Goal: Book appointment/travel/reservation: Book appointment/travel/reservation

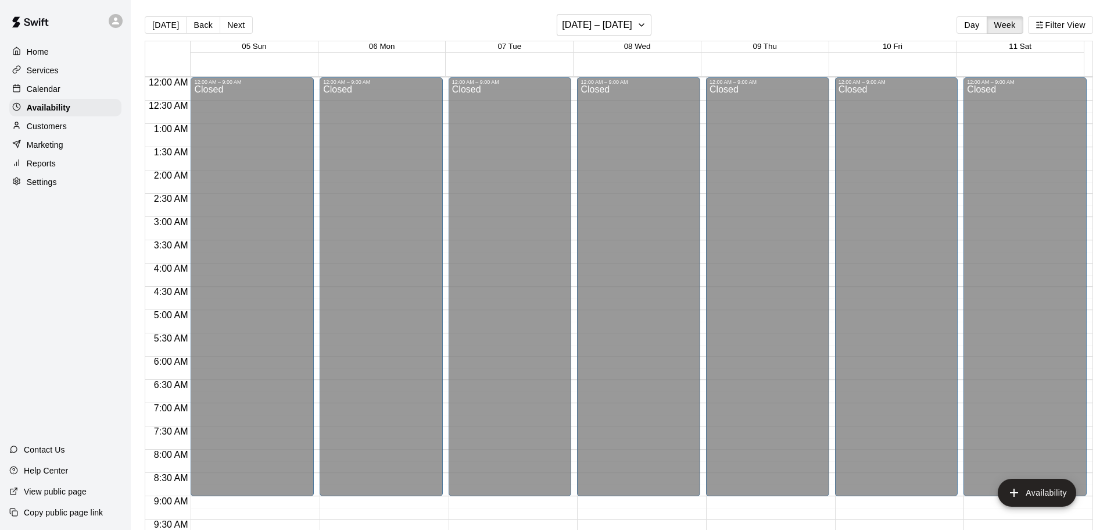
scroll to position [464, 0]
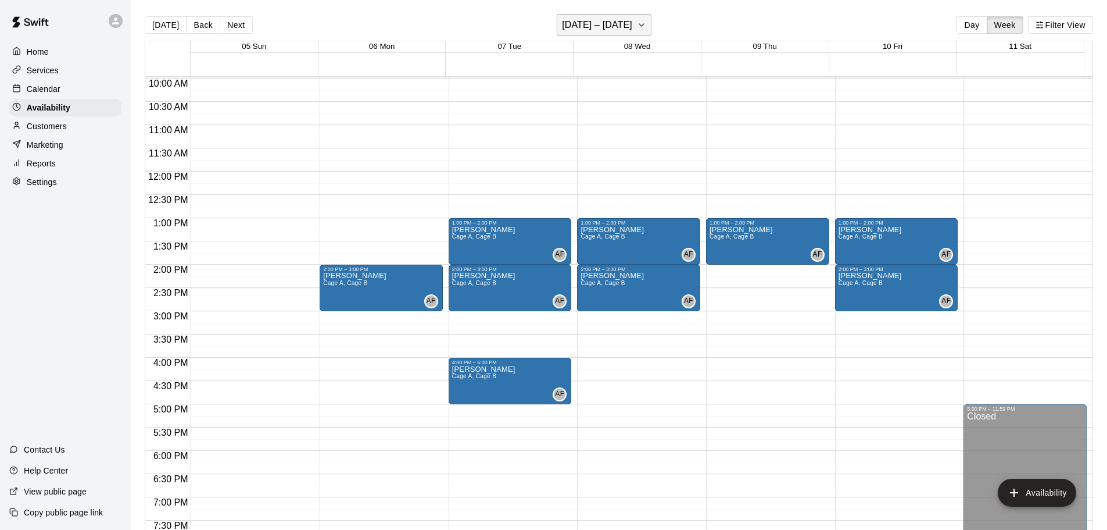
click at [599, 28] on h6 "[DATE] – [DATE]" at bounding box center [597, 25] width 70 height 16
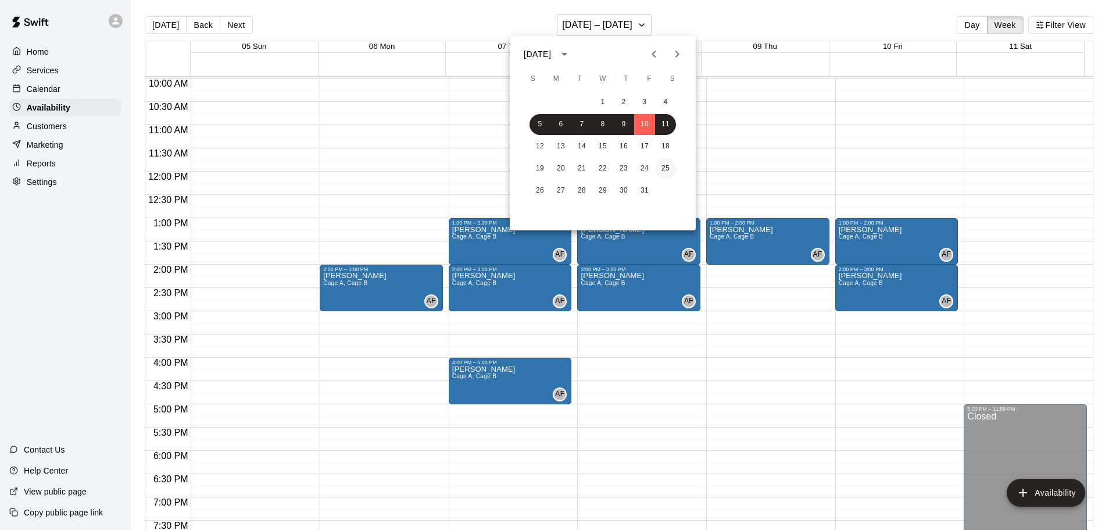
click at [668, 171] on button "25" at bounding box center [665, 168] width 21 height 21
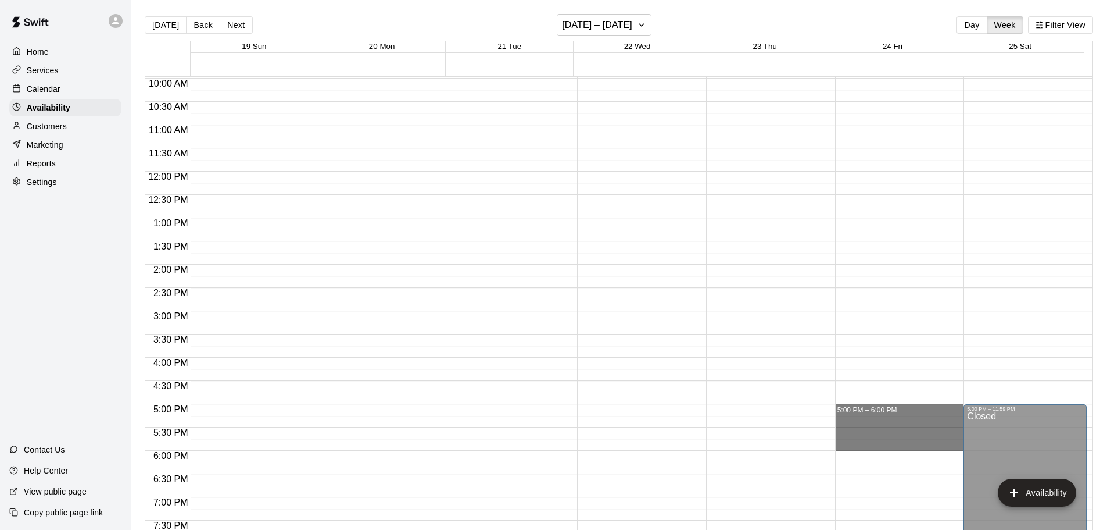
drag, startPoint x: 846, startPoint y: 406, endPoint x: 846, endPoint y: 443, distance: 36.6
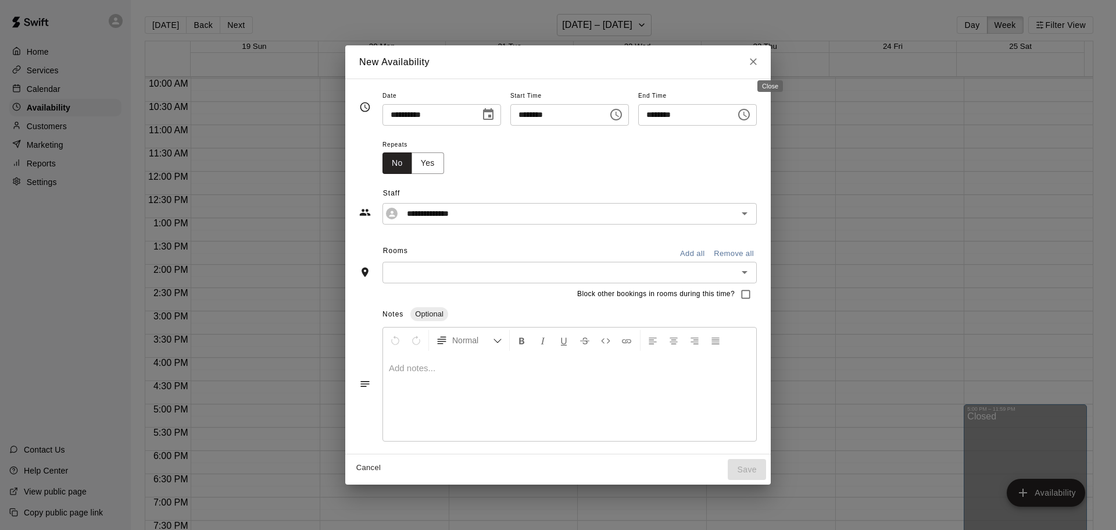
click at [759, 62] on icon "Close" at bounding box center [753, 62] width 12 height 12
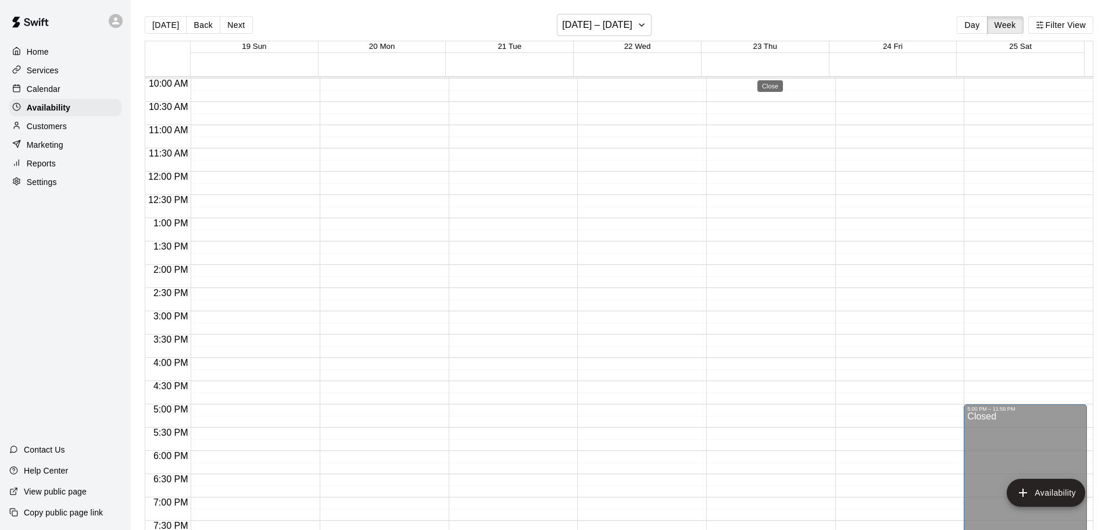
type input "**********"
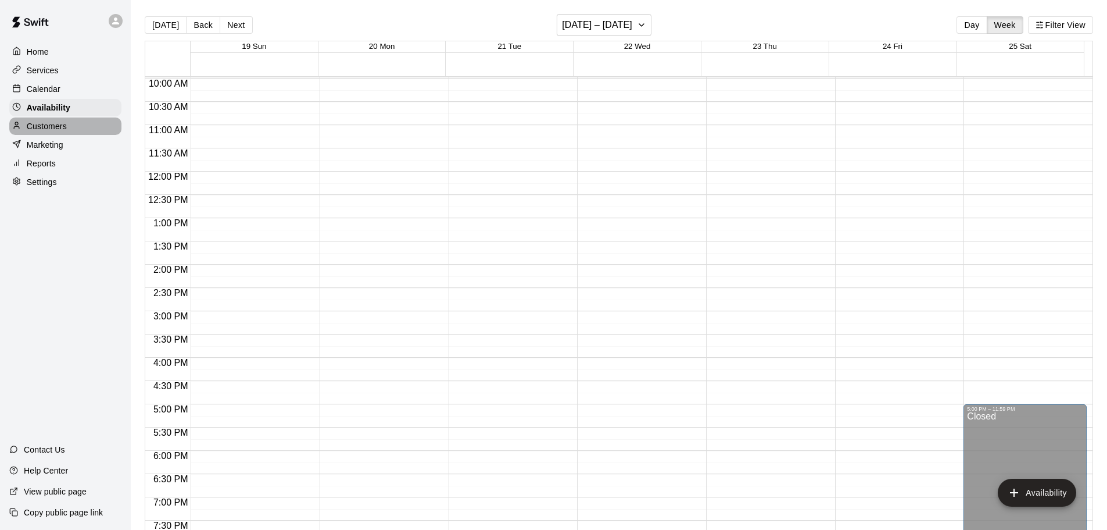
click at [54, 124] on p "Customers" at bounding box center [47, 126] width 40 height 12
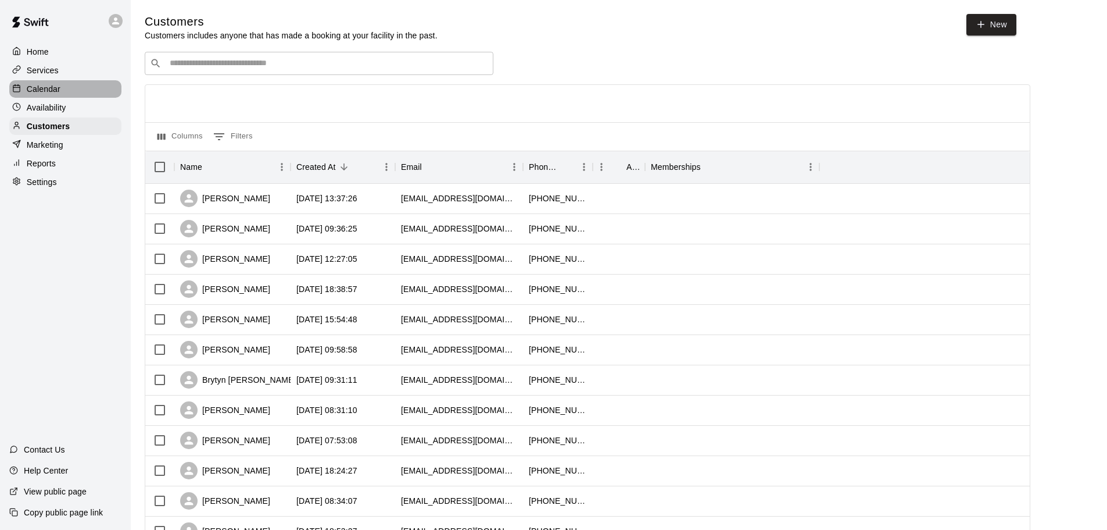
click at [44, 96] on div "Calendar" at bounding box center [65, 88] width 112 height 17
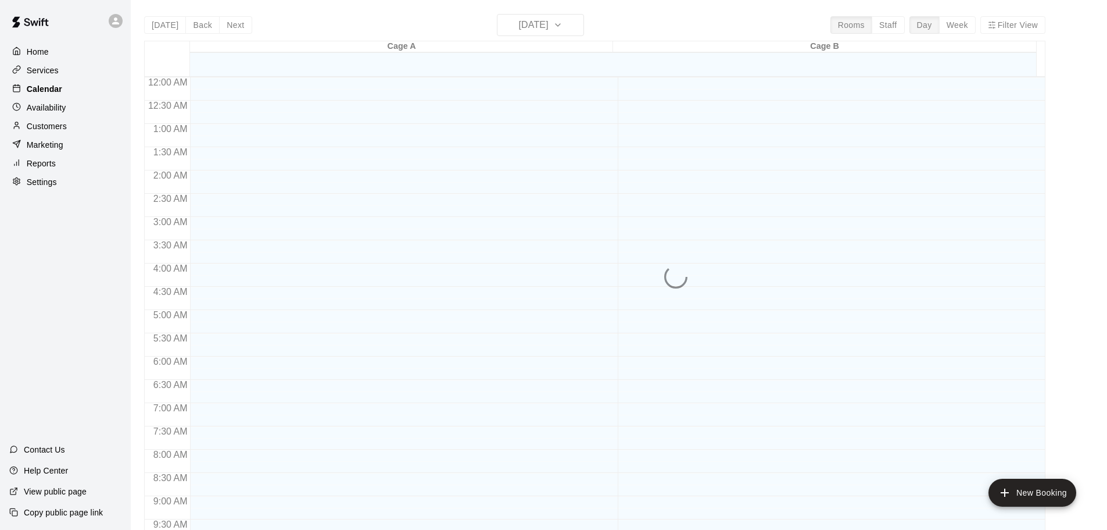
scroll to position [616, 0]
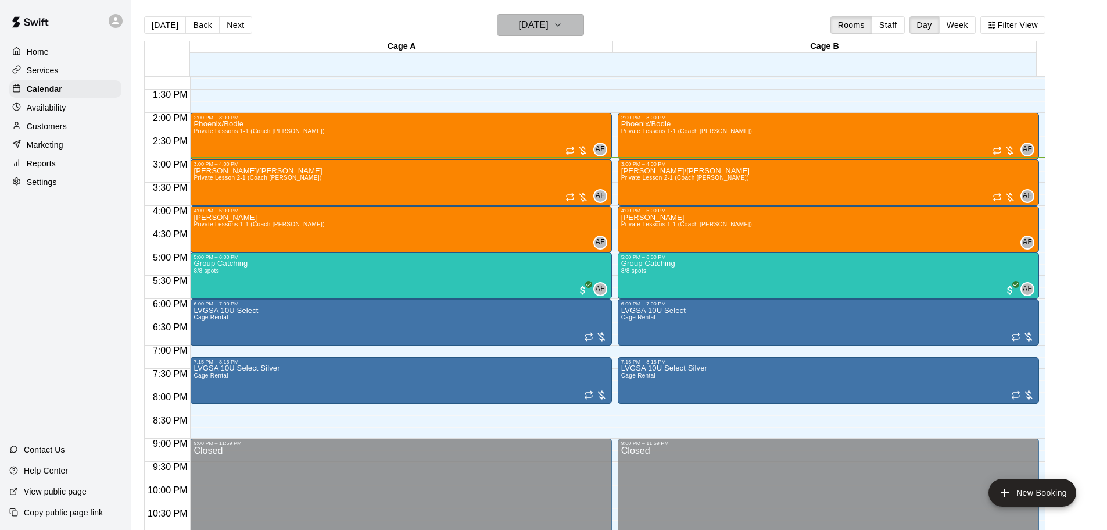
click at [563, 27] on icon "button" at bounding box center [557, 25] width 9 height 14
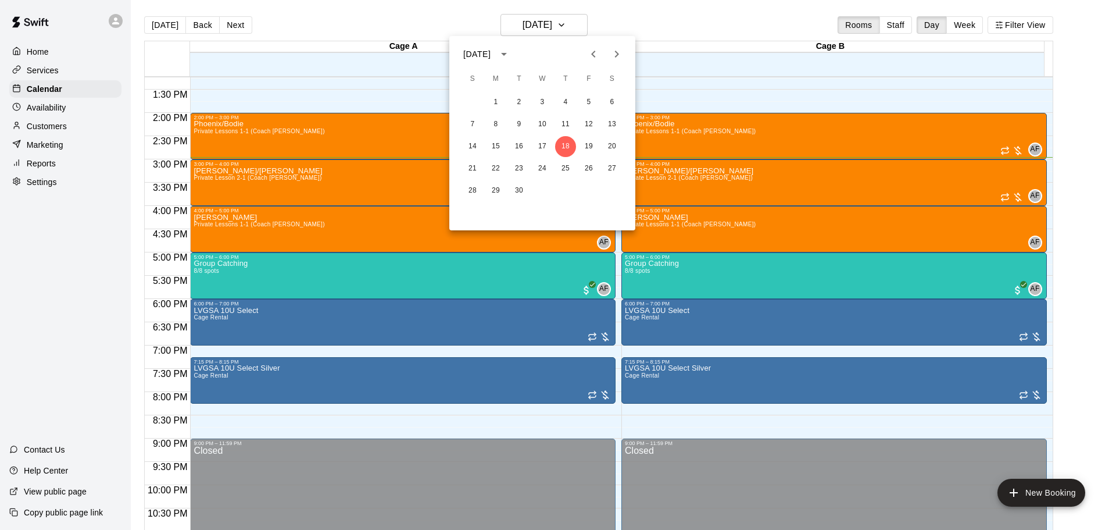
click at [614, 53] on icon "Next month" at bounding box center [617, 54] width 14 height 14
click at [590, 169] on button "24" at bounding box center [588, 168] width 21 height 21
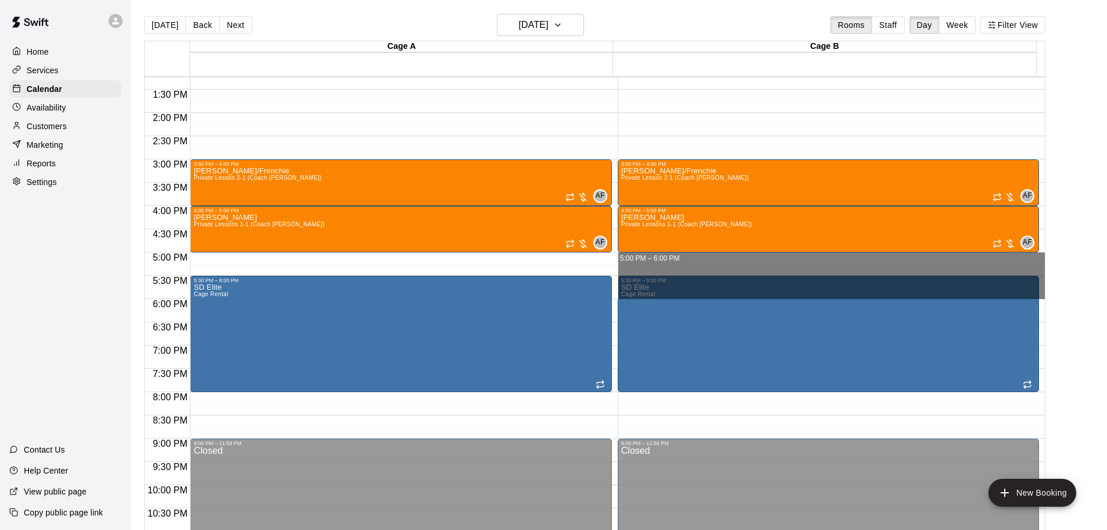
drag, startPoint x: 647, startPoint y: 256, endPoint x: 646, endPoint y: 296, distance: 40.1
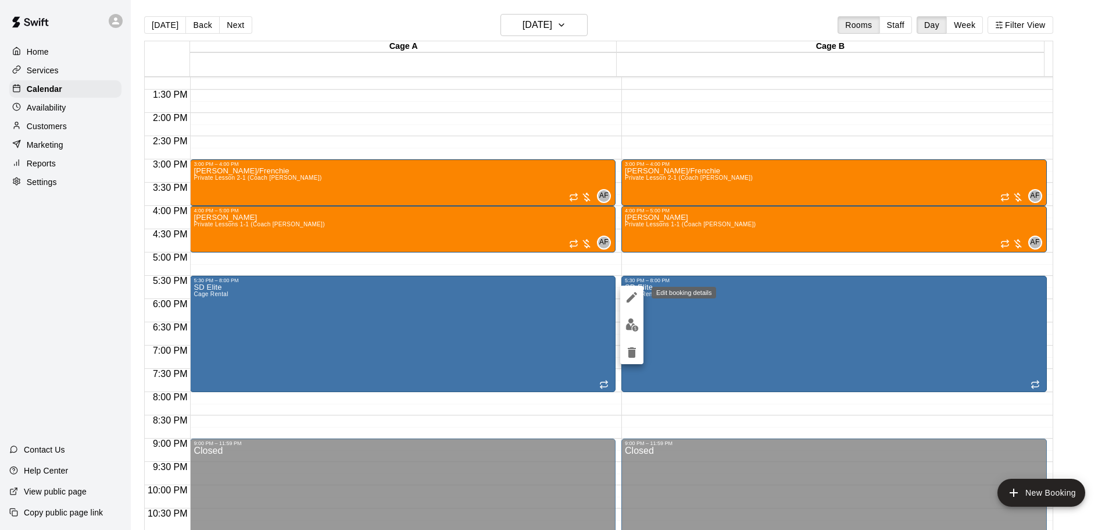
click at [635, 297] on icon "edit" at bounding box center [632, 297] width 14 height 14
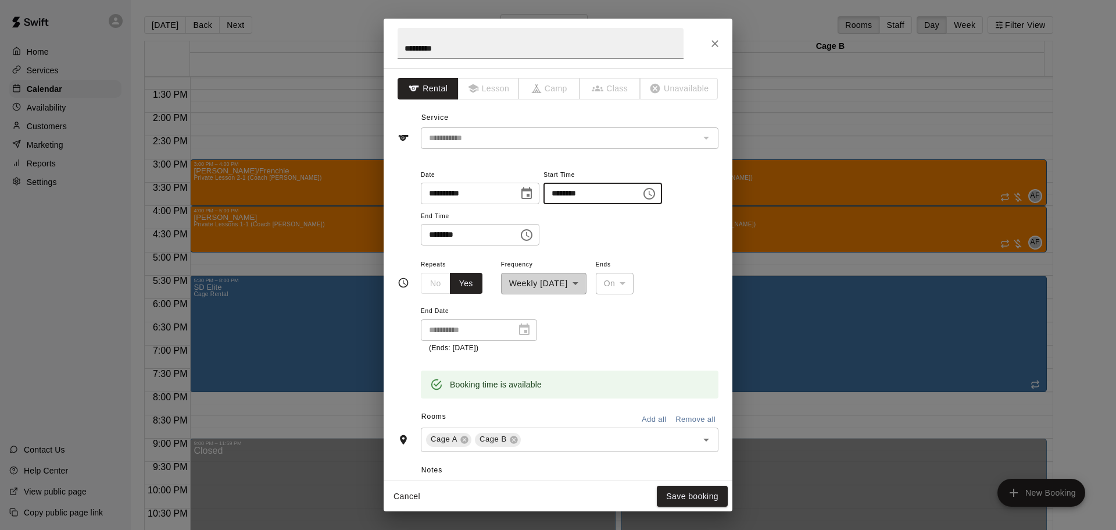
click at [580, 194] on input "********" at bounding box center [588, 194] width 90 height 22
click at [586, 192] on input "********" at bounding box center [588, 194] width 90 height 22
click at [584, 192] on input "********" at bounding box center [588, 194] width 90 height 22
drag, startPoint x: 584, startPoint y: 192, endPoint x: 561, endPoint y: 193, distance: 22.7
click at [561, 193] on input "********" at bounding box center [588, 194] width 90 height 22
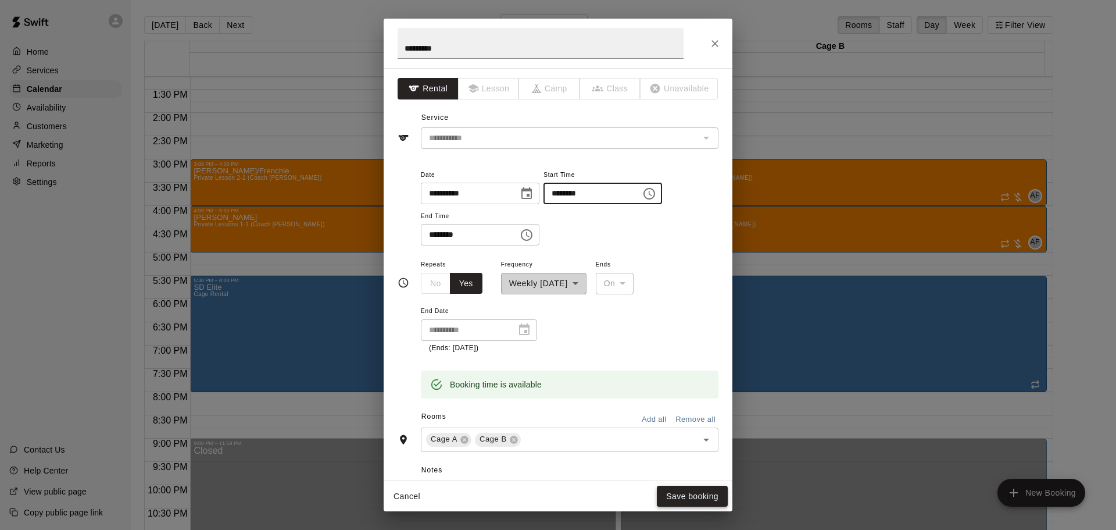
type input "********"
click at [699, 500] on button "Save booking" at bounding box center [692, 496] width 71 height 22
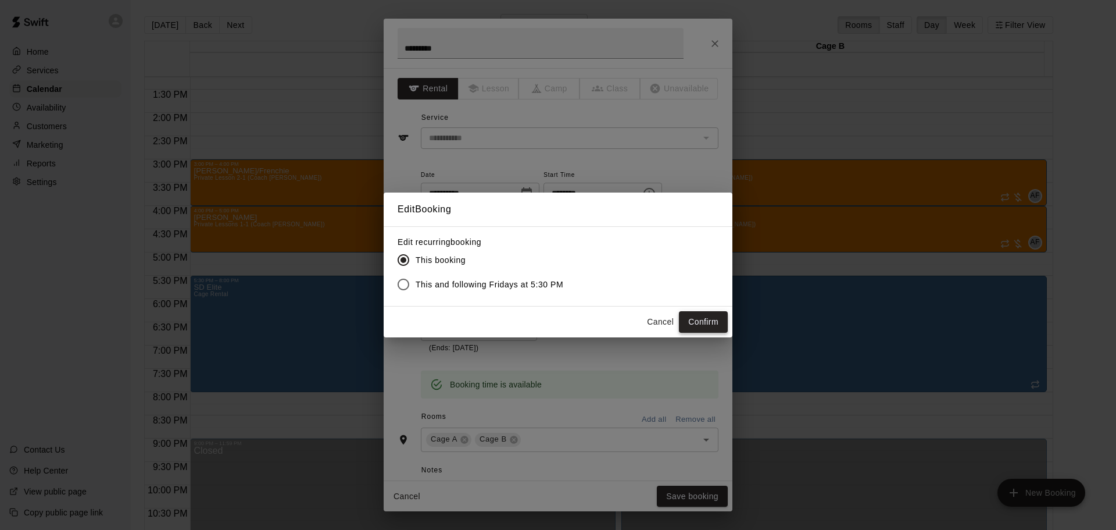
click at [703, 321] on button "Confirm" at bounding box center [703, 322] width 49 height 22
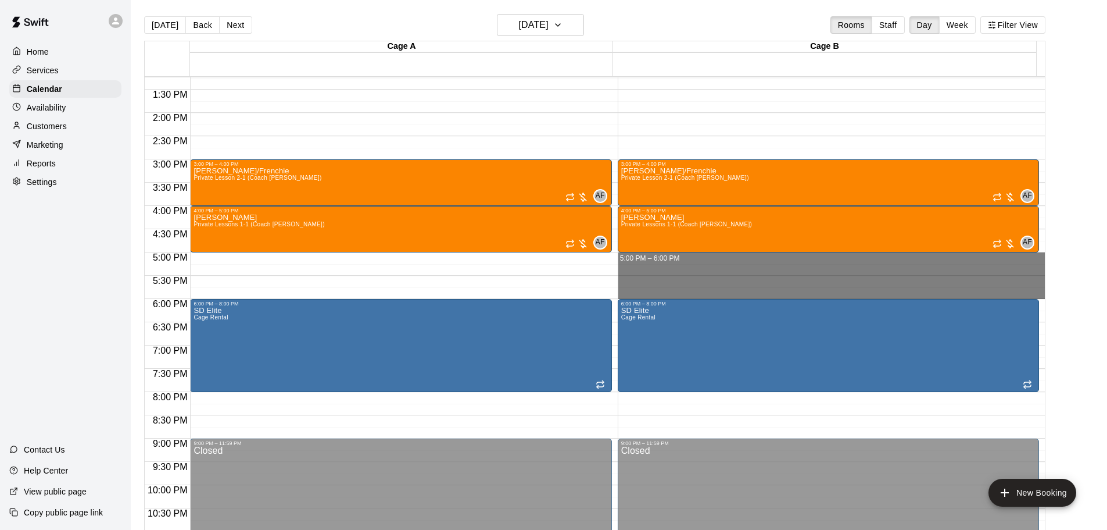
drag, startPoint x: 674, startPoint y: 259, endPoint x: 677, endPoint y: 290, distance: 31.5
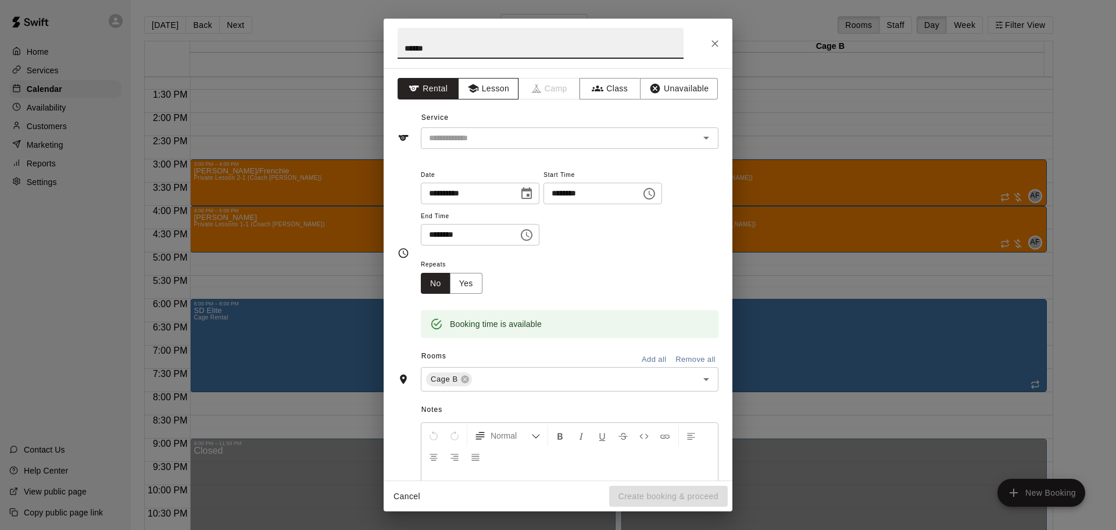
type input "*****"
click at [499, 88] on button "Lesson" at bounding box center [488, 89] width 61 height 22
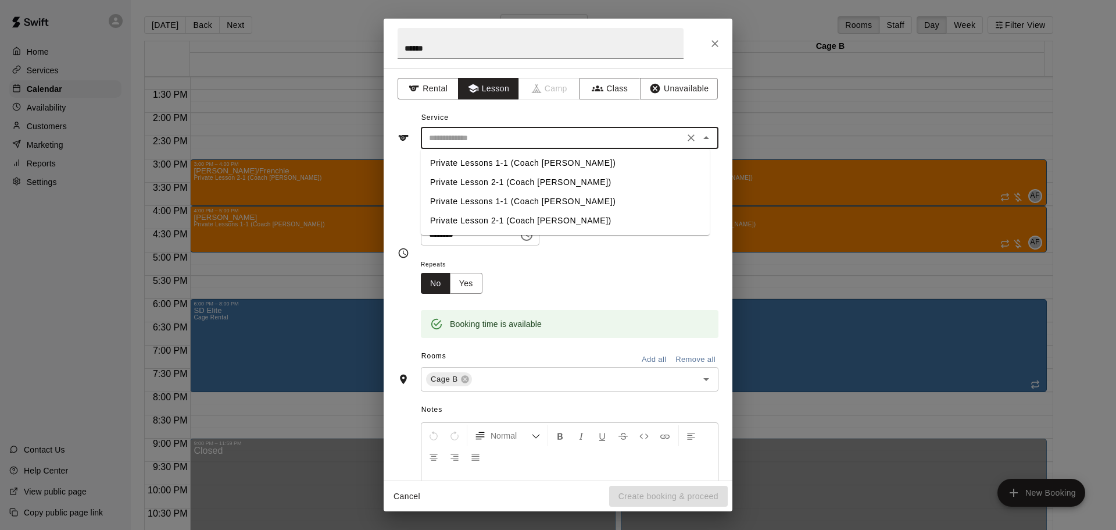
click at [496, 131] on input "text" at bounding box center [552, 138] width 256 height 15
click at [493, 160] on li "Private Lessons 1-1 (Coach [PERSON_NAME])" at bounding box center [565, 162] width 289 height 19
type input "**********"
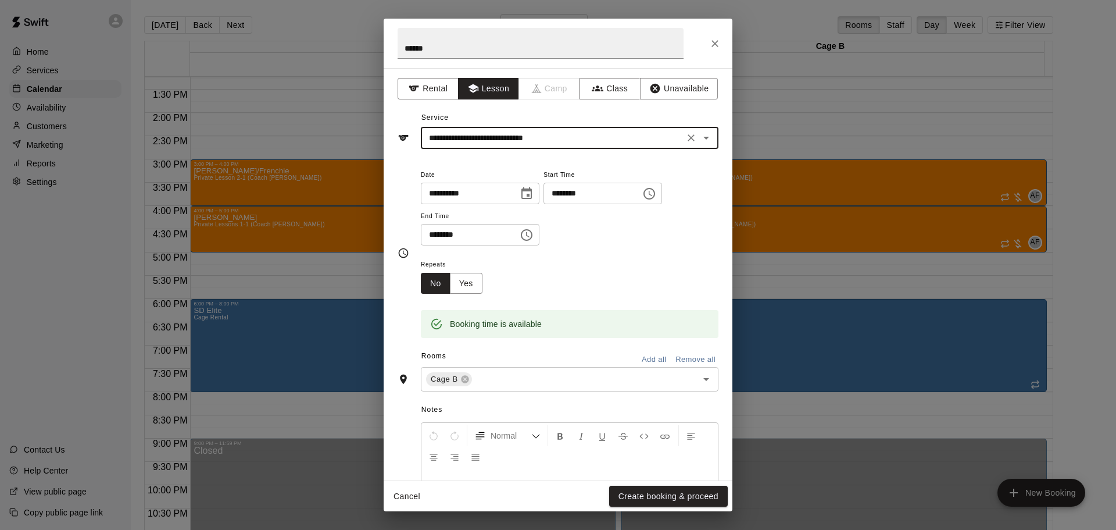
click at [642, 359] on button "Add all" at bounding box center [653, 359] width 37 height 18
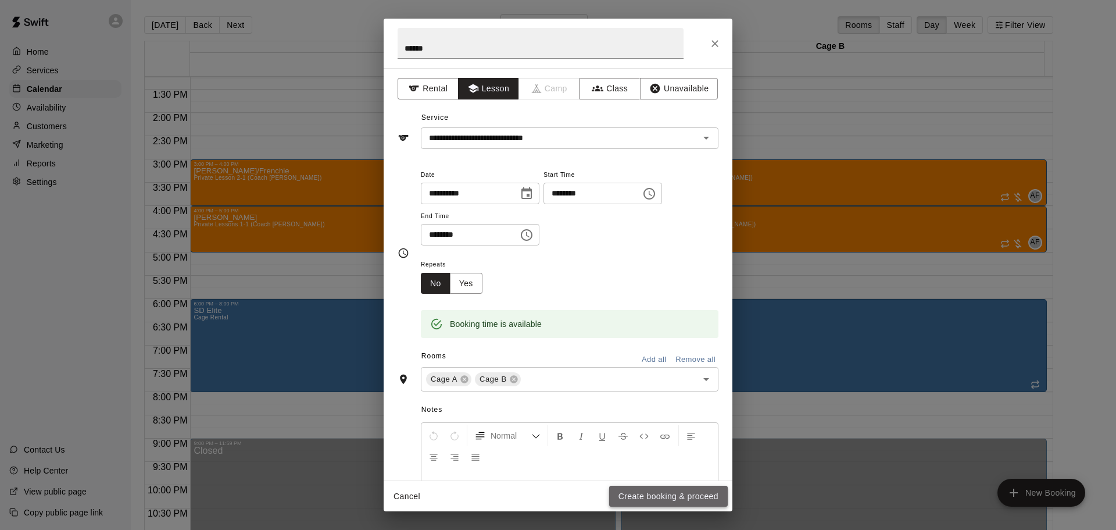
click at [653, 495] on button "Create booking & proceed" at bounding box center [668, 496] width 119 height 22
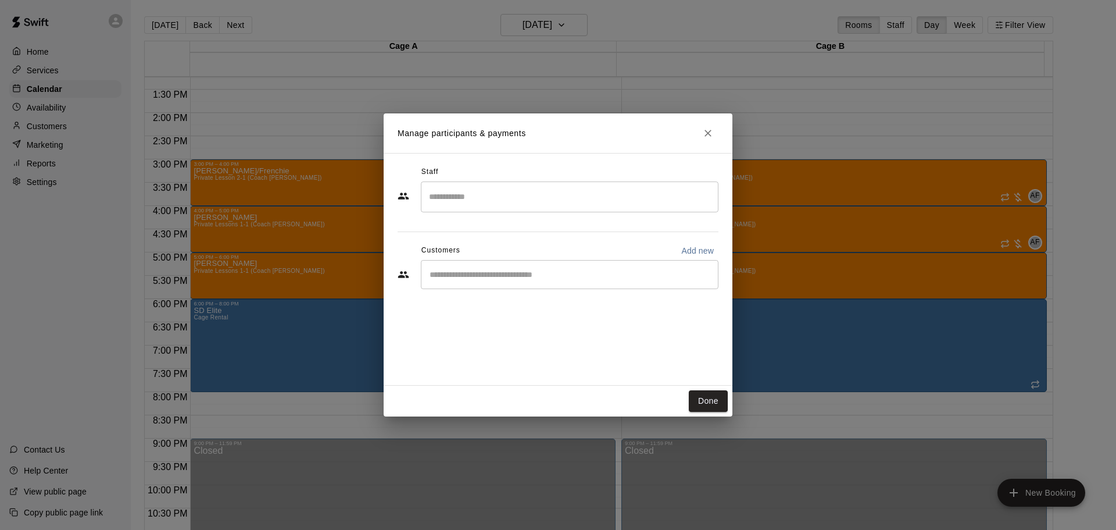
click at [484, 173] on div "Staff" at bounding box center [558, 172] width 321 height 19
click at [483, 181] on div "​" at bounding box center [570, 196] width 298 height 31
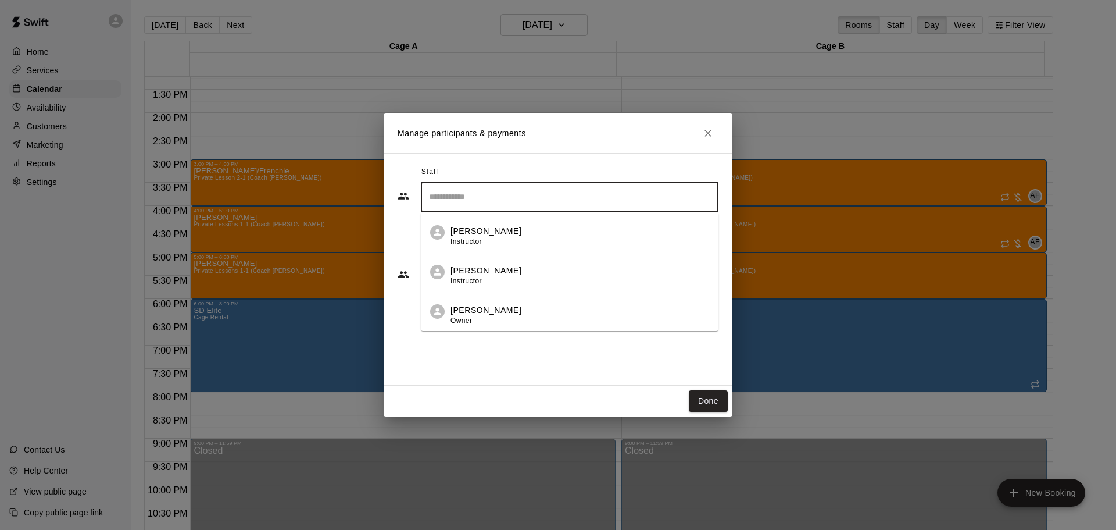
click at [474, 307] on p "[PERSON_NAME]" at bounding box center [485, 310] width 71 height 12
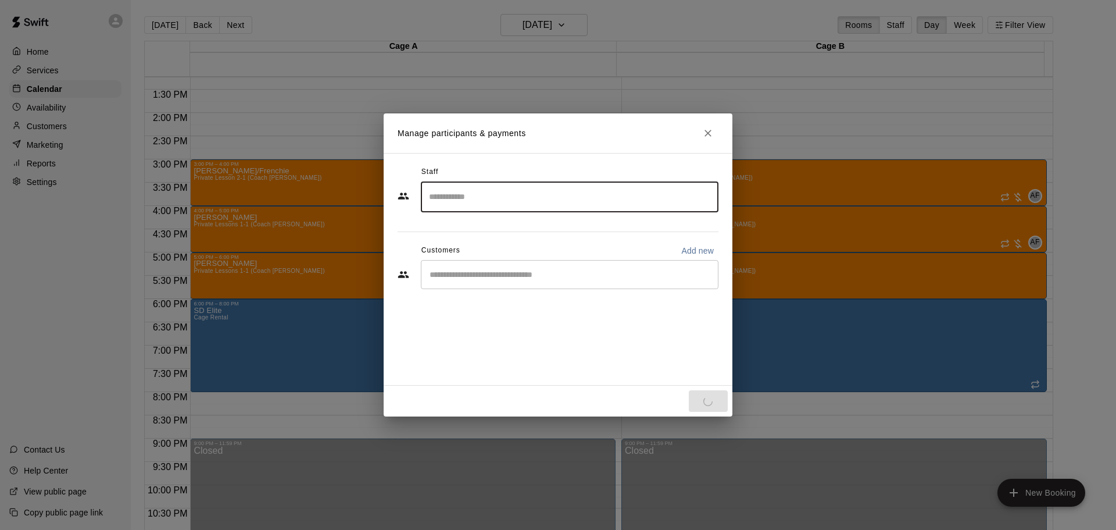
click at [471, 280] on input "Start typing to search customers..." at bounding box center [569, 275] width 287 height 12
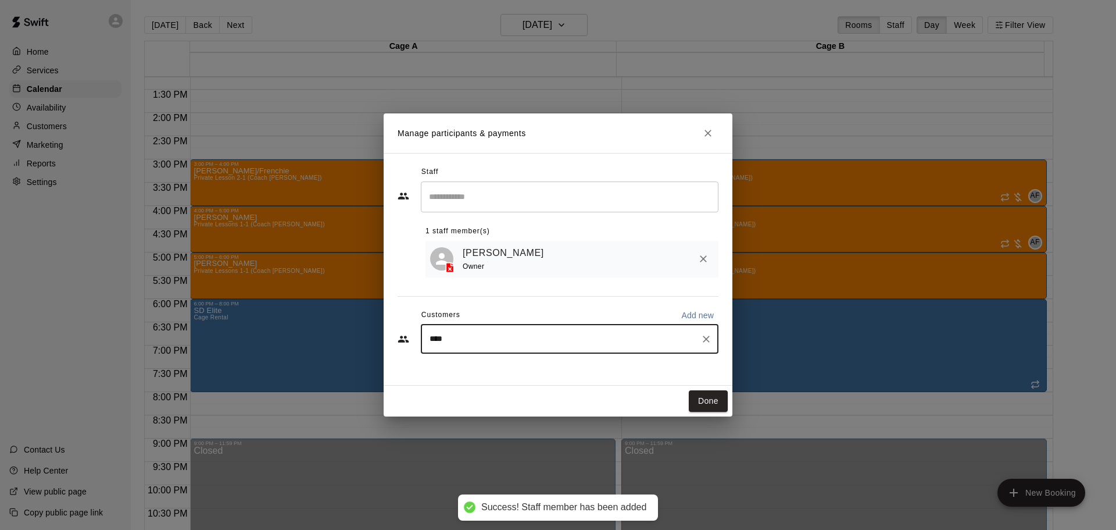
type input "*****"
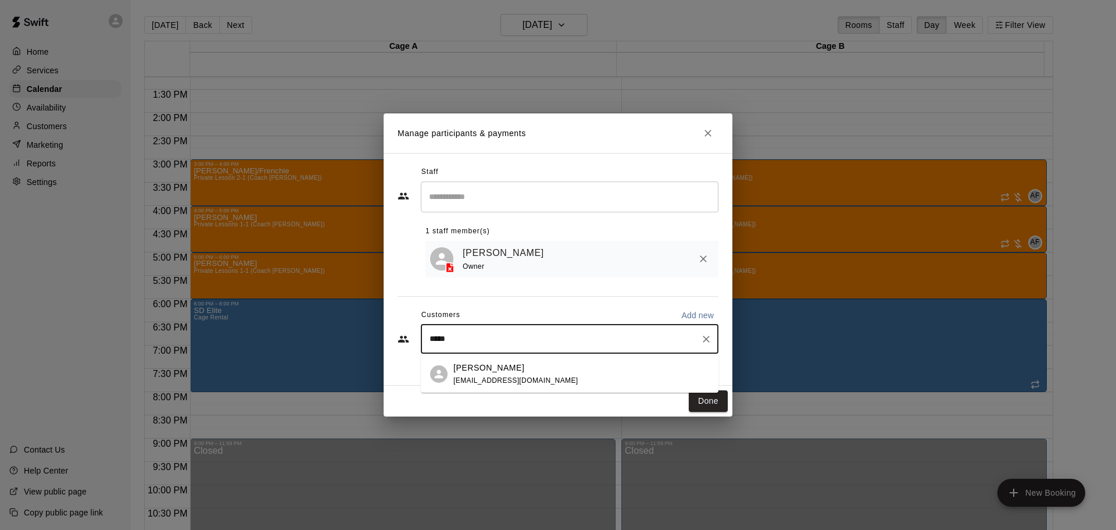
click at [482, 370] on p "[PERSON_NAME]" at bounding box center [488, 368] width 71 height 12
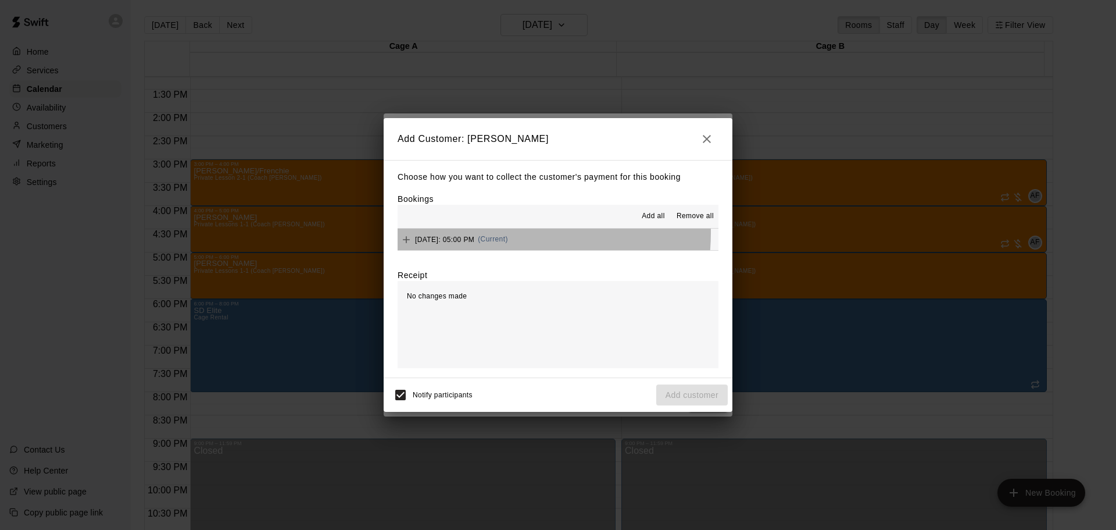
click at [492, 233] on div "[DATE]: 05:00 PM (Current)" at bounding box center [453, 239] width 110 height 17
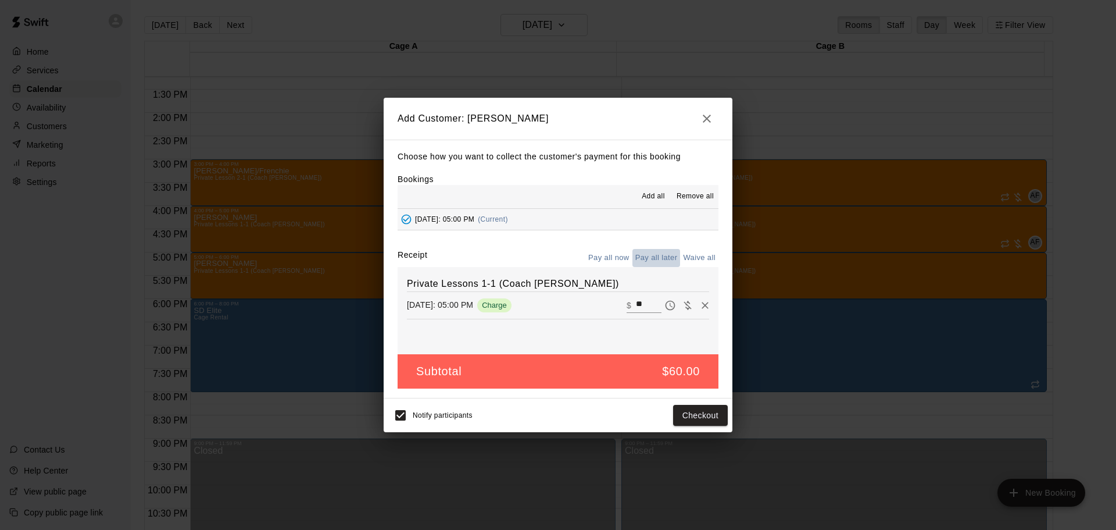
click at [659, 249] on button "Pay all later" at bounding box center [656, 258] width 48 height 18
click at [680, 426] on button "Add customer" at bounding box center [691, 416] width 71 height 22
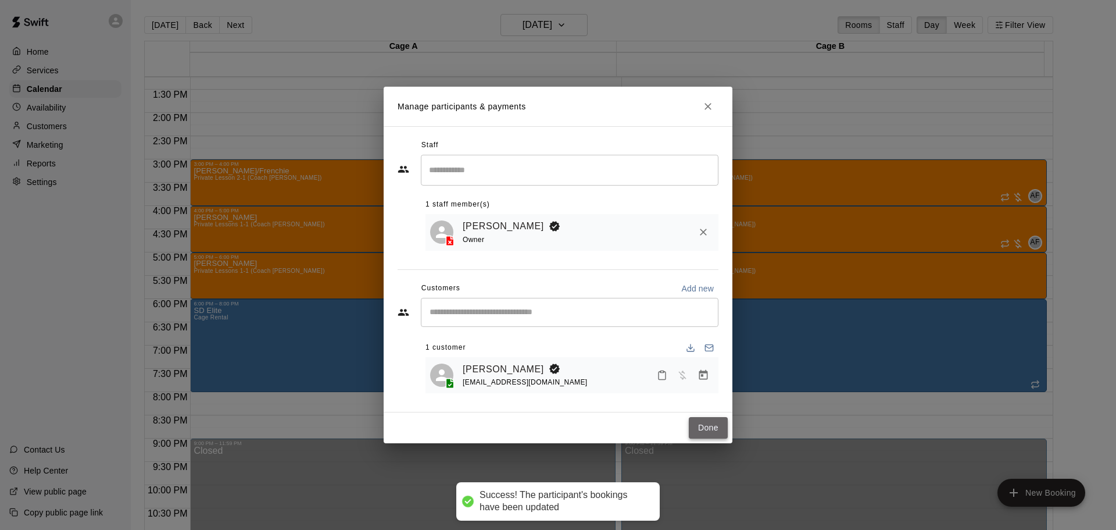
click at [718, 424] on button "Done" at bounding box center [708, 428] width 39 height 22
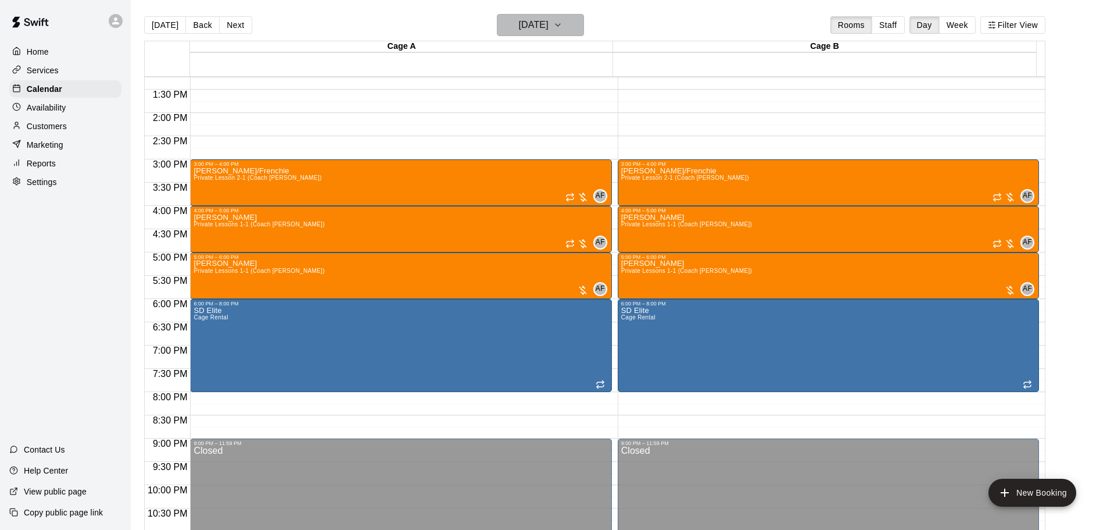
click at [532, 25] on h6 "[DATE]" at bounding box center [534, 25] width 30 height 16
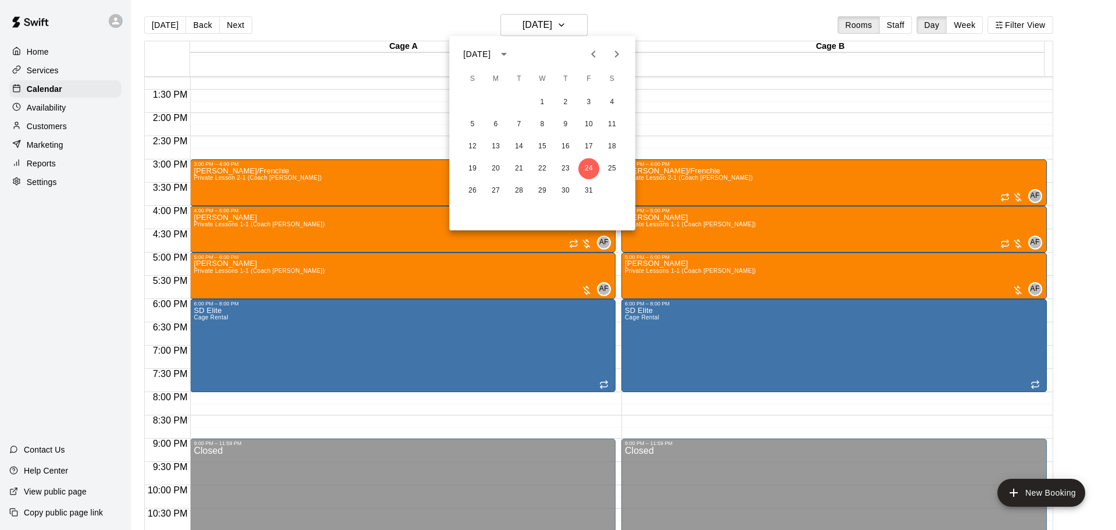
click at [598, 53] on icon "Previous month" at bounding box center [593, 54] width 14 height 14
click at [541, 147] on button "17" at bounding box center [542, 146] width 21 height 21
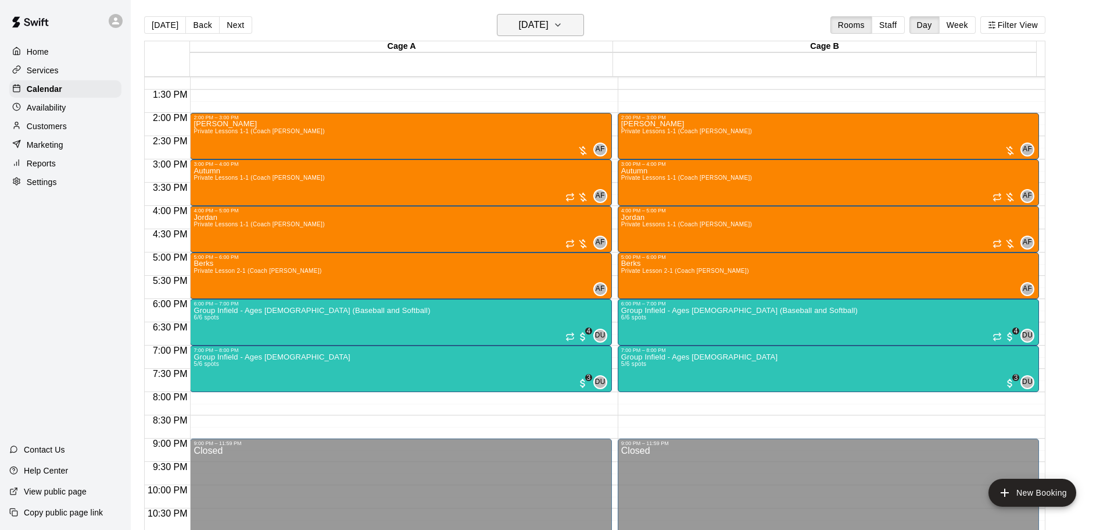
click at [549, 26] on h6 "[DATE]" at bounding box center [534, 25] width 30 height 16
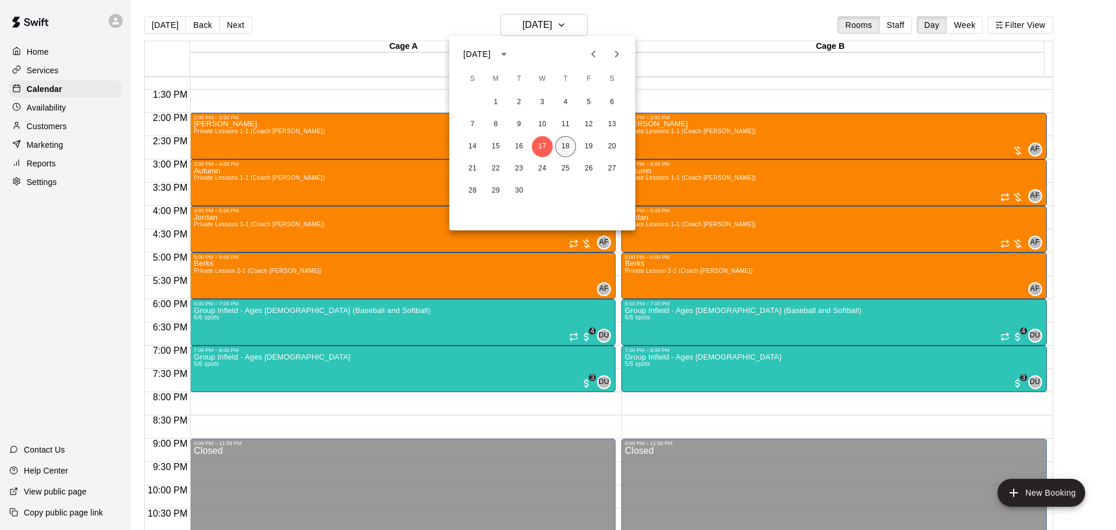
click at [563, 143] on button "18" at bounding box center [565, 146] width 21 height 21
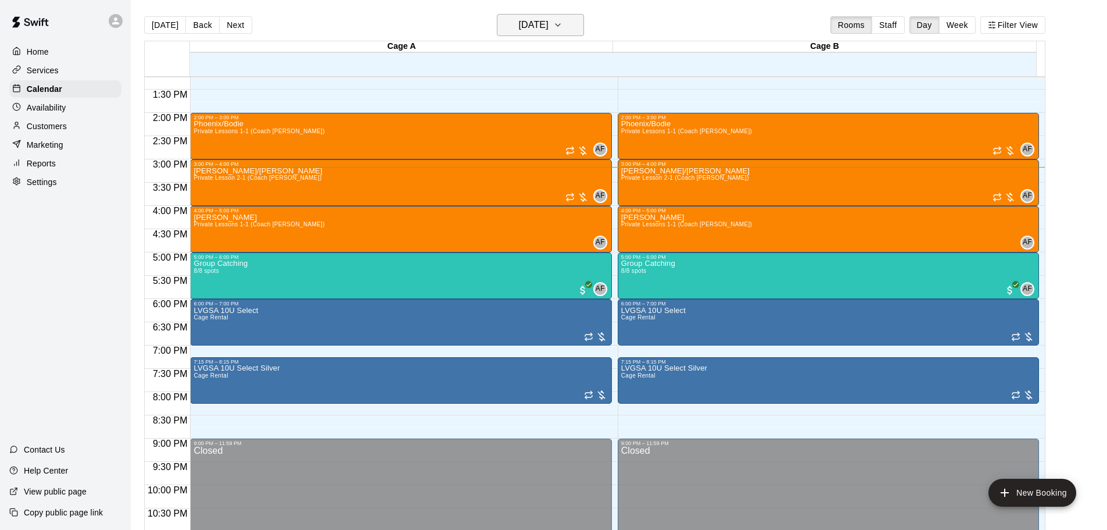
click at [549, 21] on h6 "[DATE]" at bounding box center [534, 25] width 30 height 16
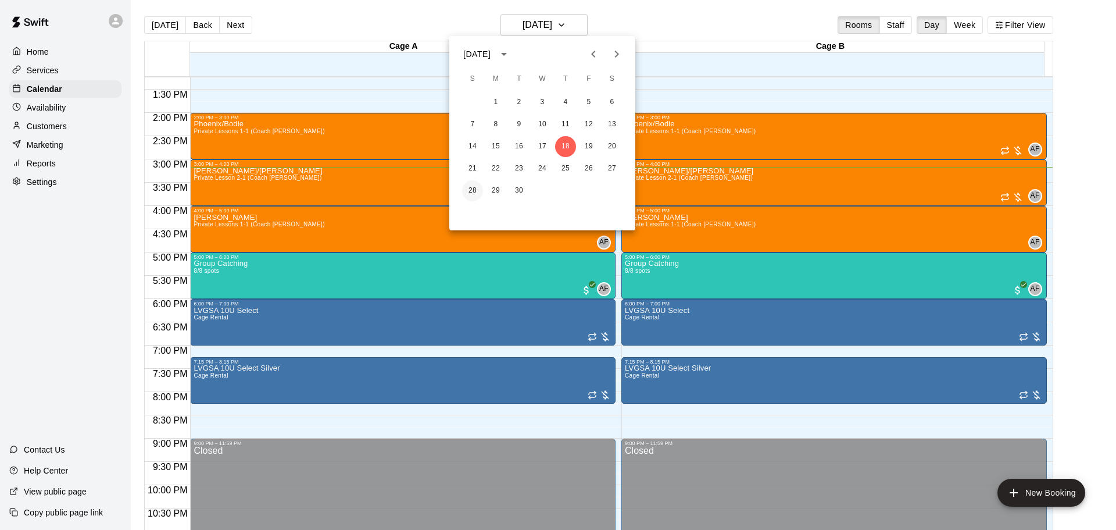
click at [478, 190] on button "28" at bounding box center [472, 190] width 21 height 21
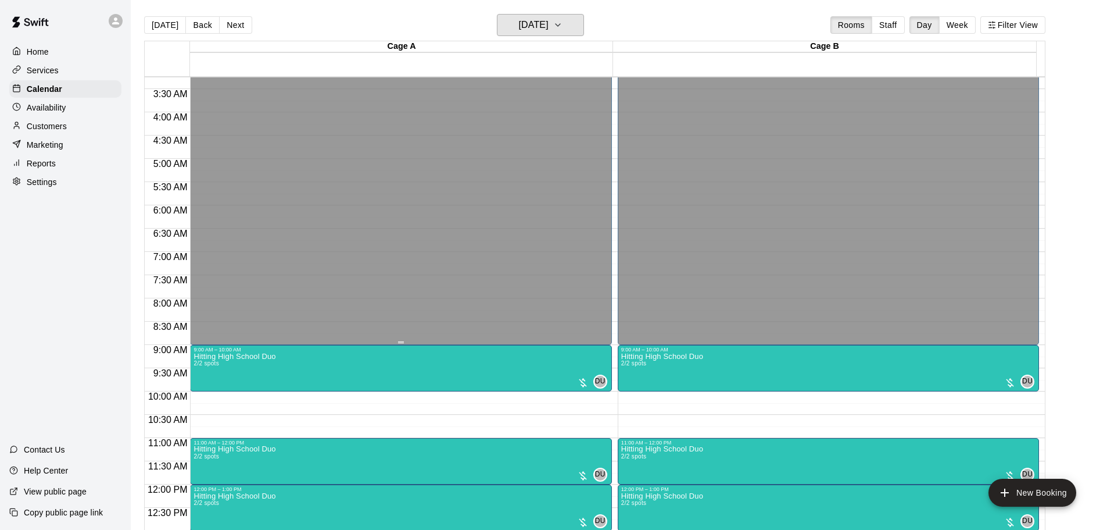
scroll to position [151, 0]
click at [563, 20] on icon "button" at bounding box center [557, 25] width 9 height 14
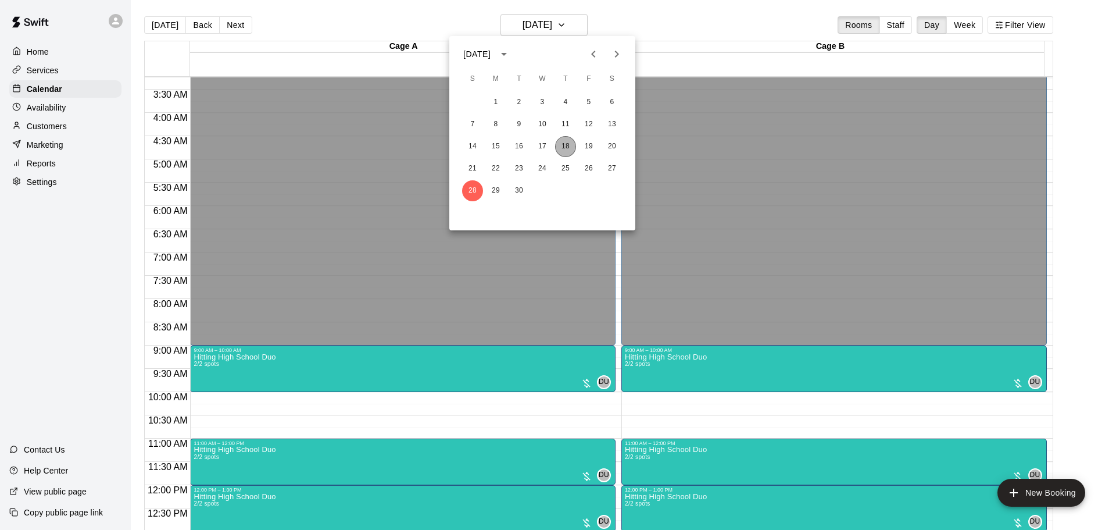
click at [567, 147] on button "18" at bounding box center [565, 146] width 21 height 21
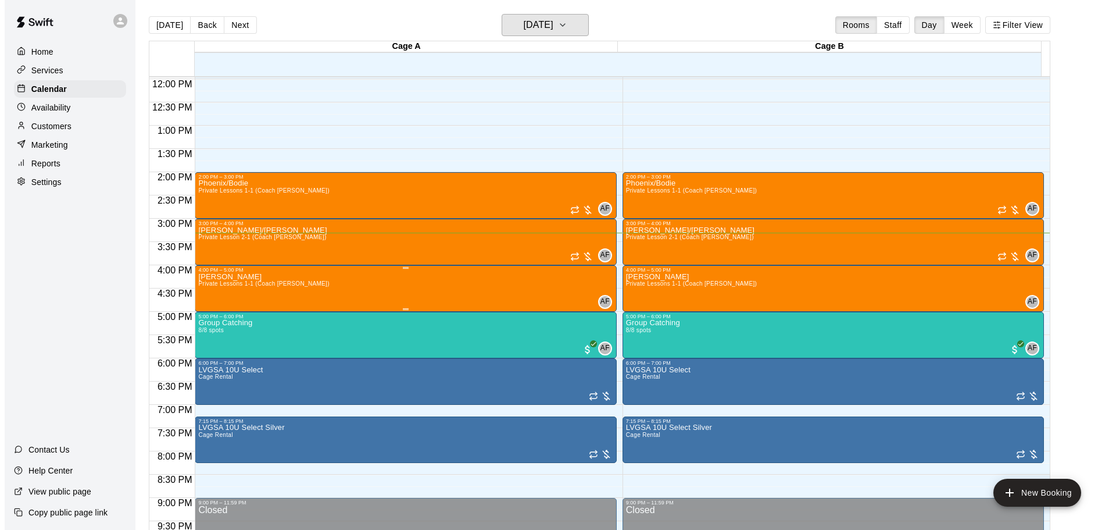
scroll to position [557, 0]
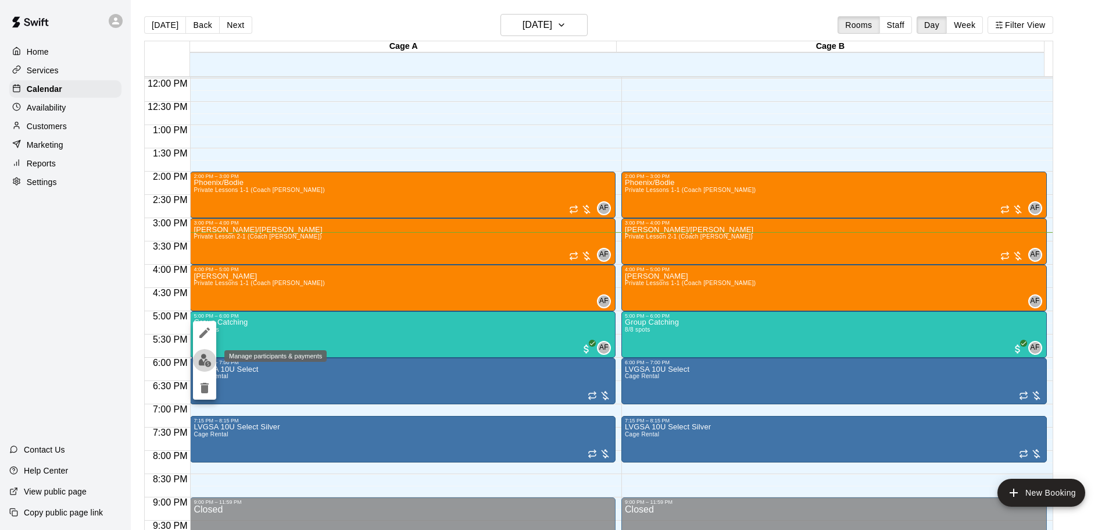
click at [195, 357] on button "edit" at bounding box center [204, 360] width 23 height 23
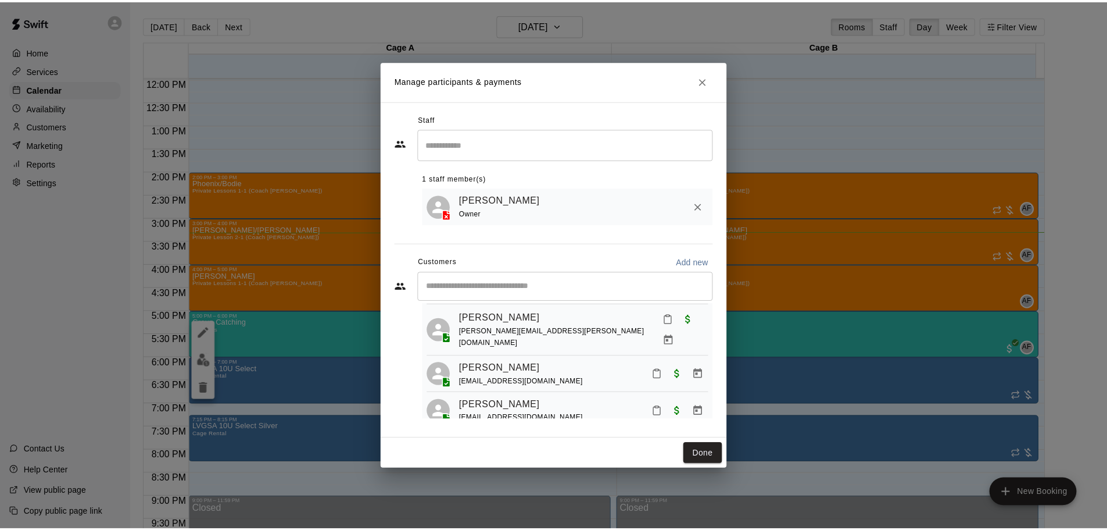
scroll to position [226, 0]
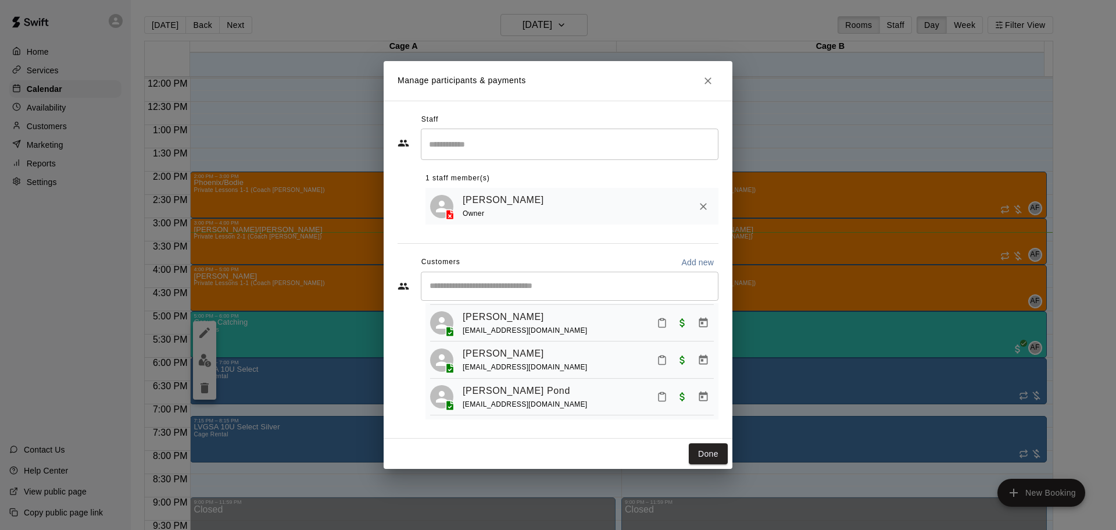
drag, startPoint x: 709, startPoint y: 450, endPoint x: 687, endPoint y: 423, distance: 34.8
click at [709, 450] on button "Done" at bounding box center [708, 454] width 39 height 22
